Goal: Find contact information: Find contact information

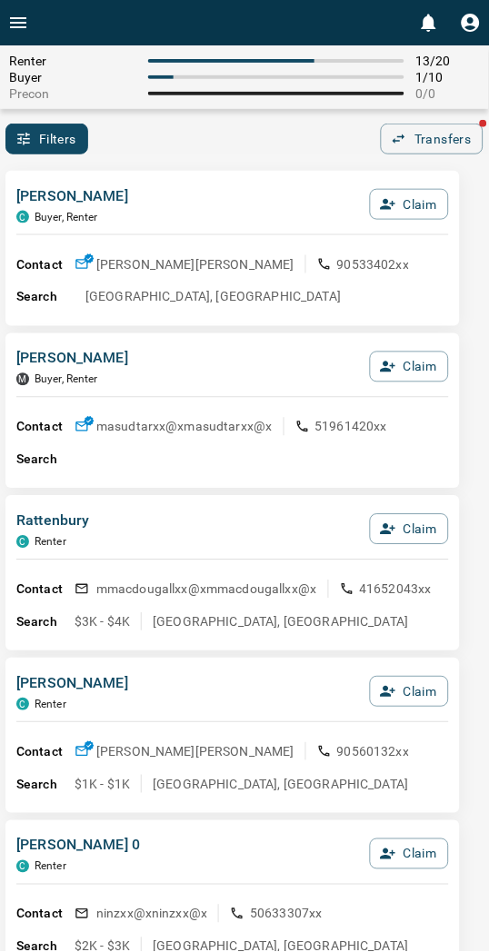
click at [232, 243] on div "Contact [PERSON_NAME] [PERSON_NAME] 90533402xx Search [GEOGRAPHIC_DATA], [GEOGR…" at bounding box center [232, 273] width 432 height 76
click at [170, 132] on div "Filters 0 Transfers" at bounding box center [244, 139] width 489 height 31
click at [282, 225] on div "[PERSON_NAME] C Renter Claim" at bounding box center [232, 209] width 432 height 49
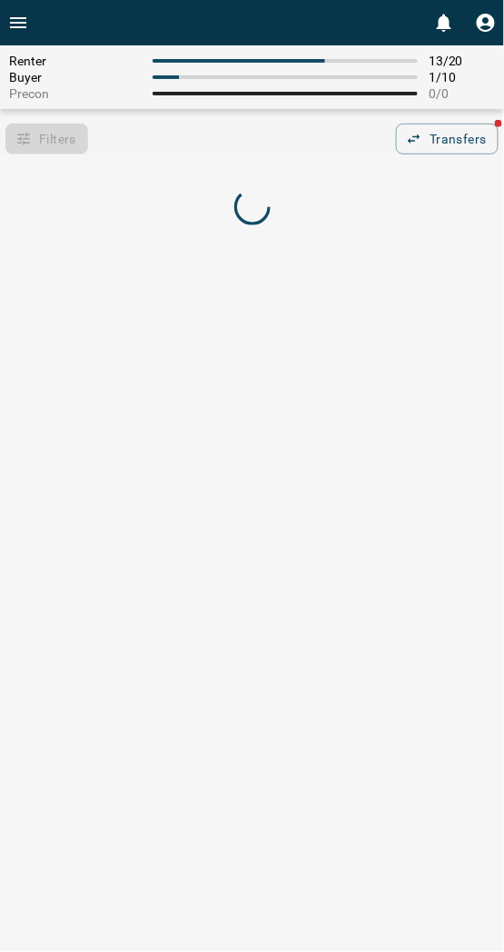
click at [213, 146] on div "Filters 0 Transfers" at bounding box center [252, 139] width 504 height 31
click at [214, 146] on div "Filters 0 Transfers" at bounding box center [252, 139] width 504 height 31
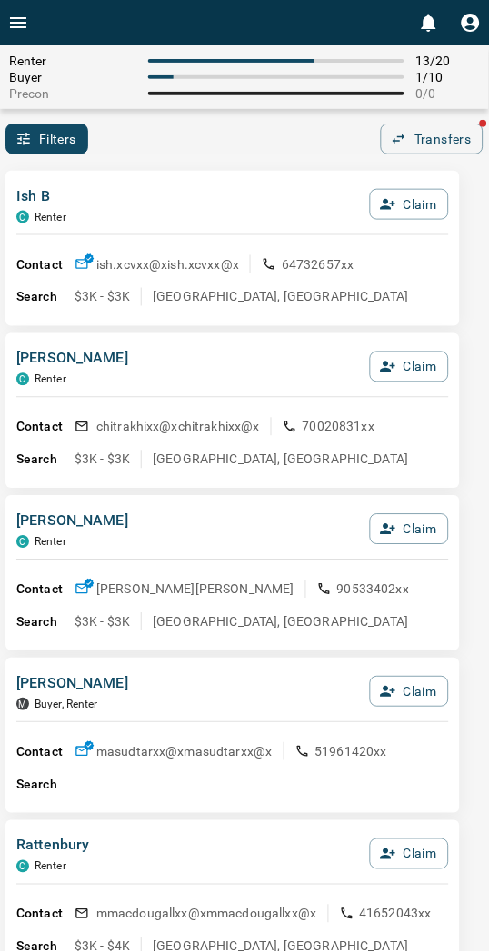
click at [275, 201] on div "Ish B C Renter Claim" at bounding box center [232, 209] width 432 height 49
click at [238, 210] on div "Ish B C Renter Claim" at bounding box center [232, 209] width 432 height 49
click at [204, 180] on div "Ish B C Renter Claim Contact ish.xcvxx@x ish.xcvxx@x 64732657xx Search $3K - $3…" at bounding box center [232, 248] width 454 height 155
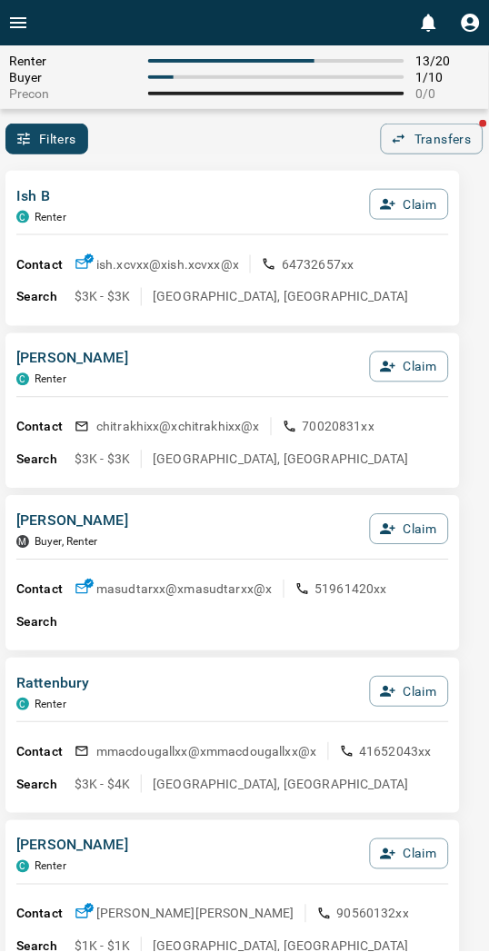
click at [170, 234] on hr at bounding box center [232, 234] width 432 height 1
